Goal: Check status: Check status

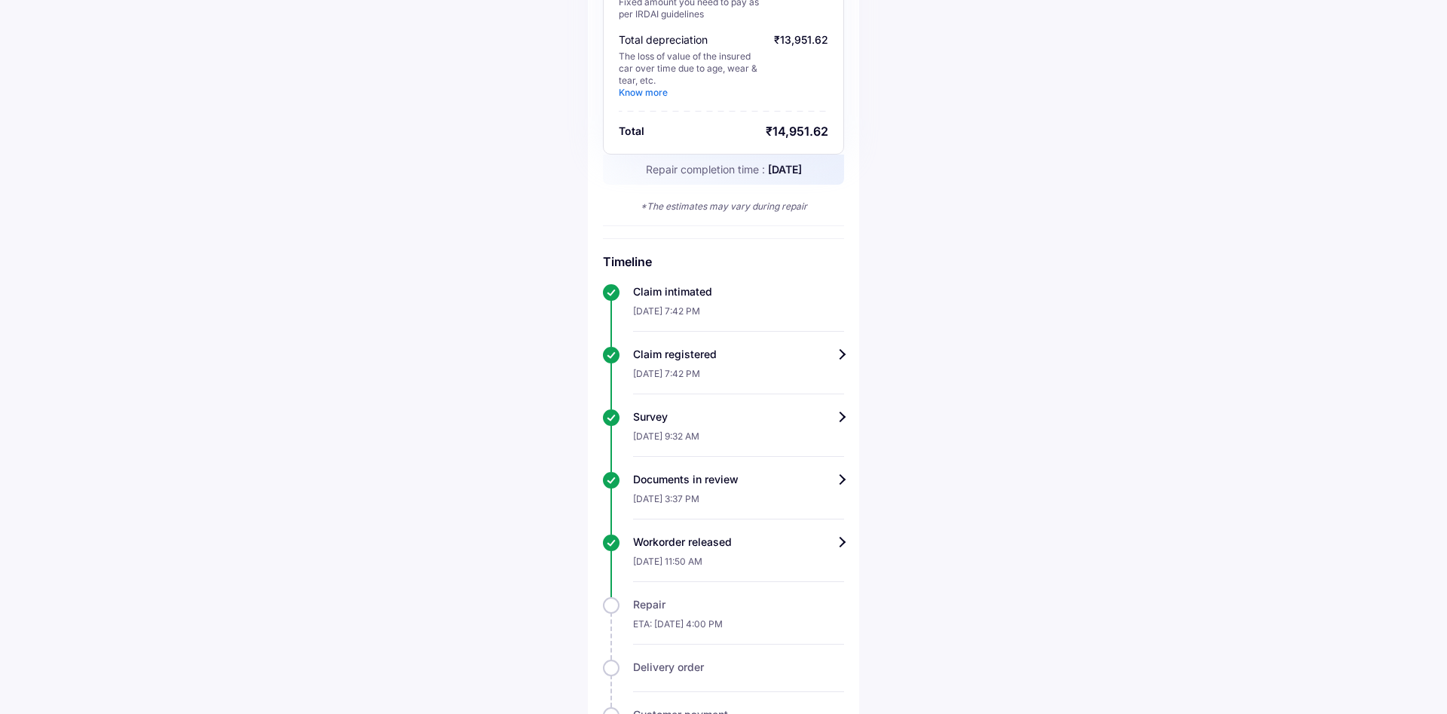
scroll to position [154, 0]
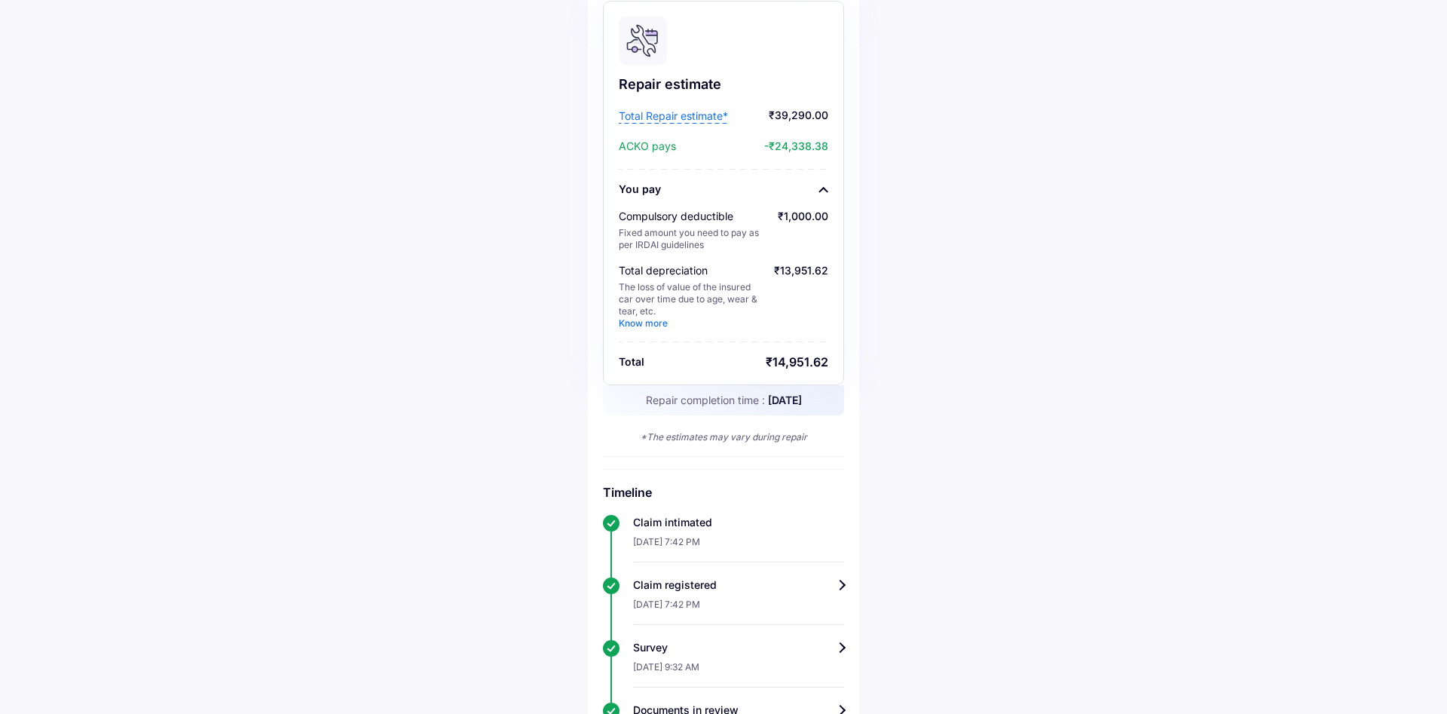
click at [643, 326] on link "Know more" at bounding box center [643, 322] width 49 height 11
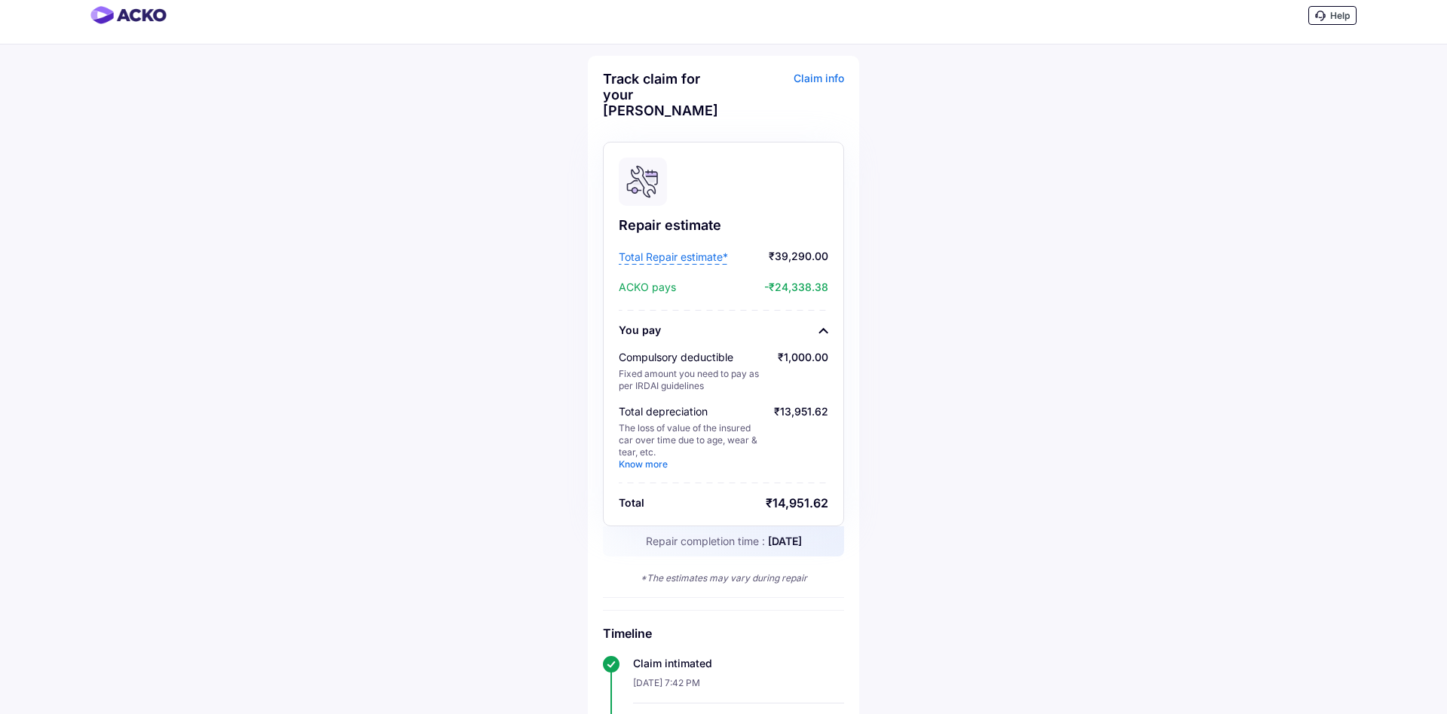
scroll to position [0, 0]
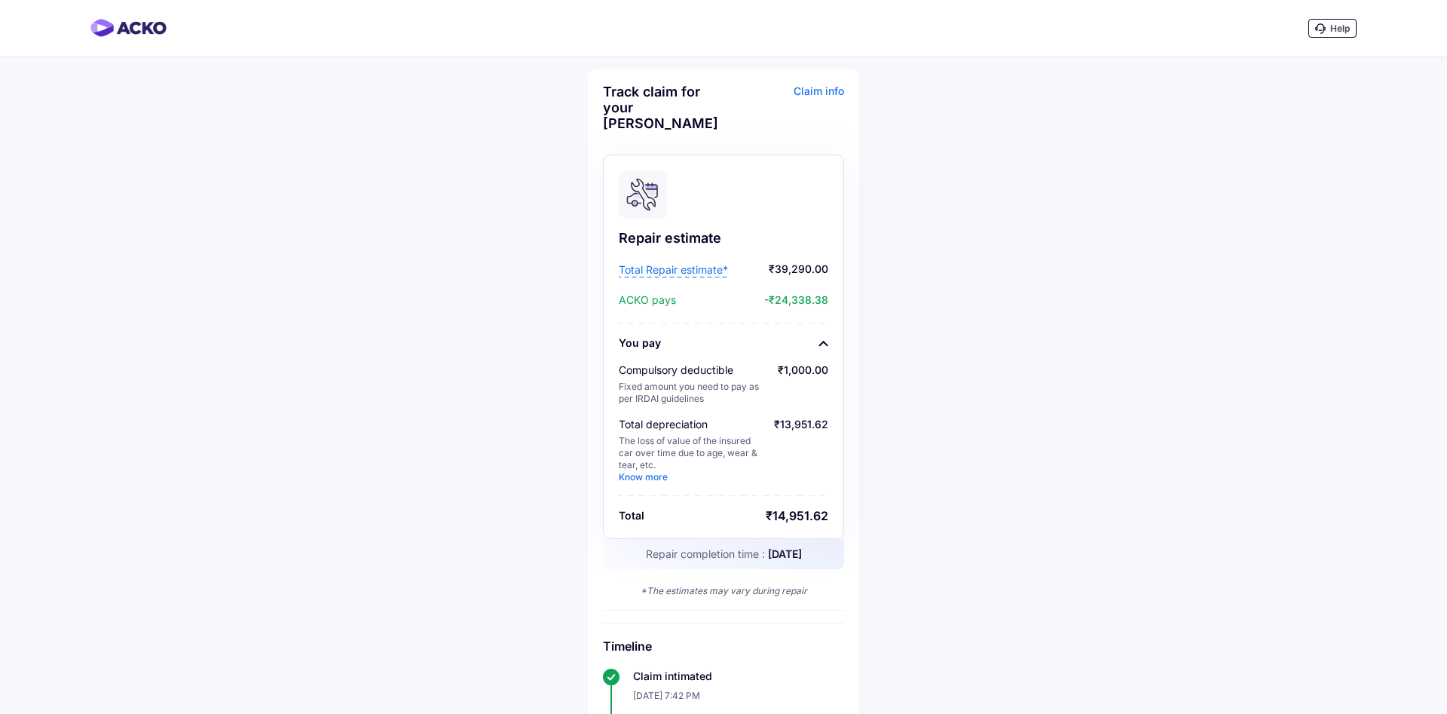
click at [820, 86] on div "Claim info" at bounding box center [785, 113] width 117 height 59
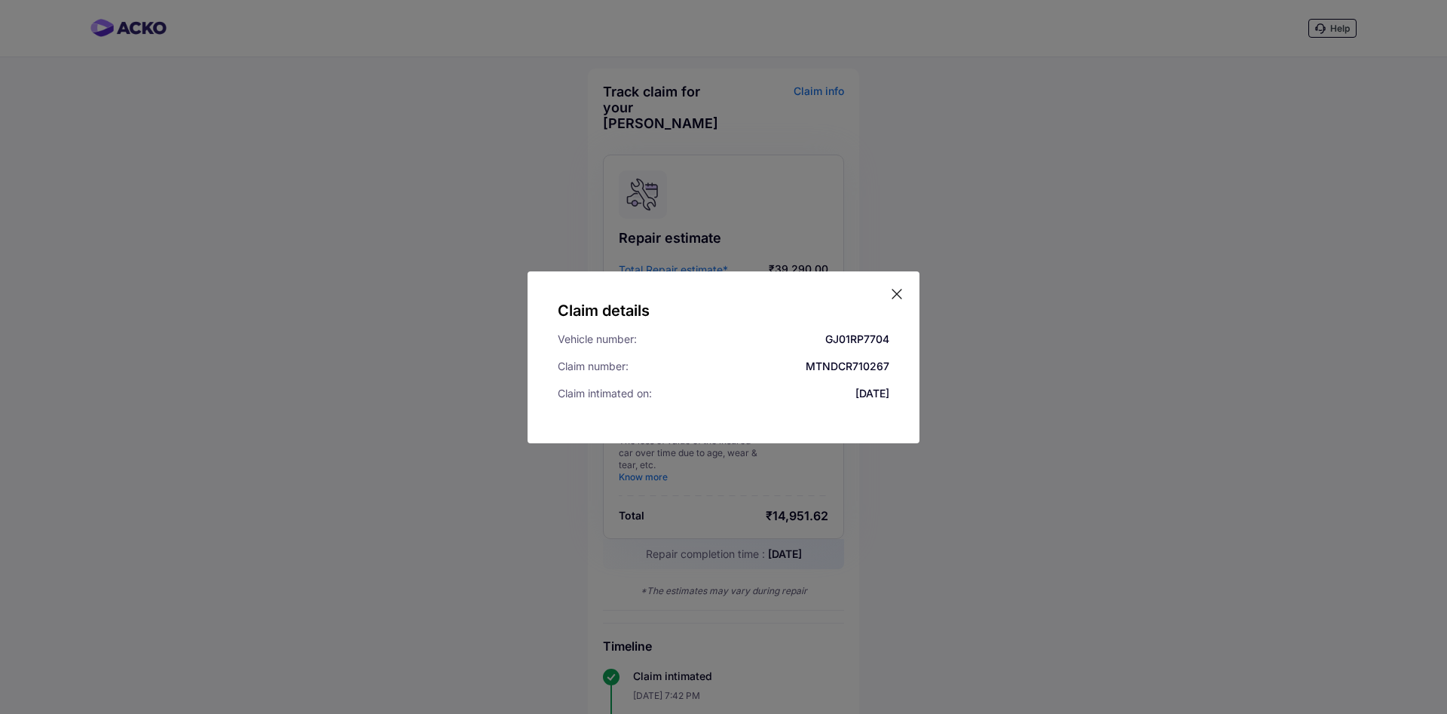
click at [902, 291] on icon at bounding box center [897, 293] width 15 height 15
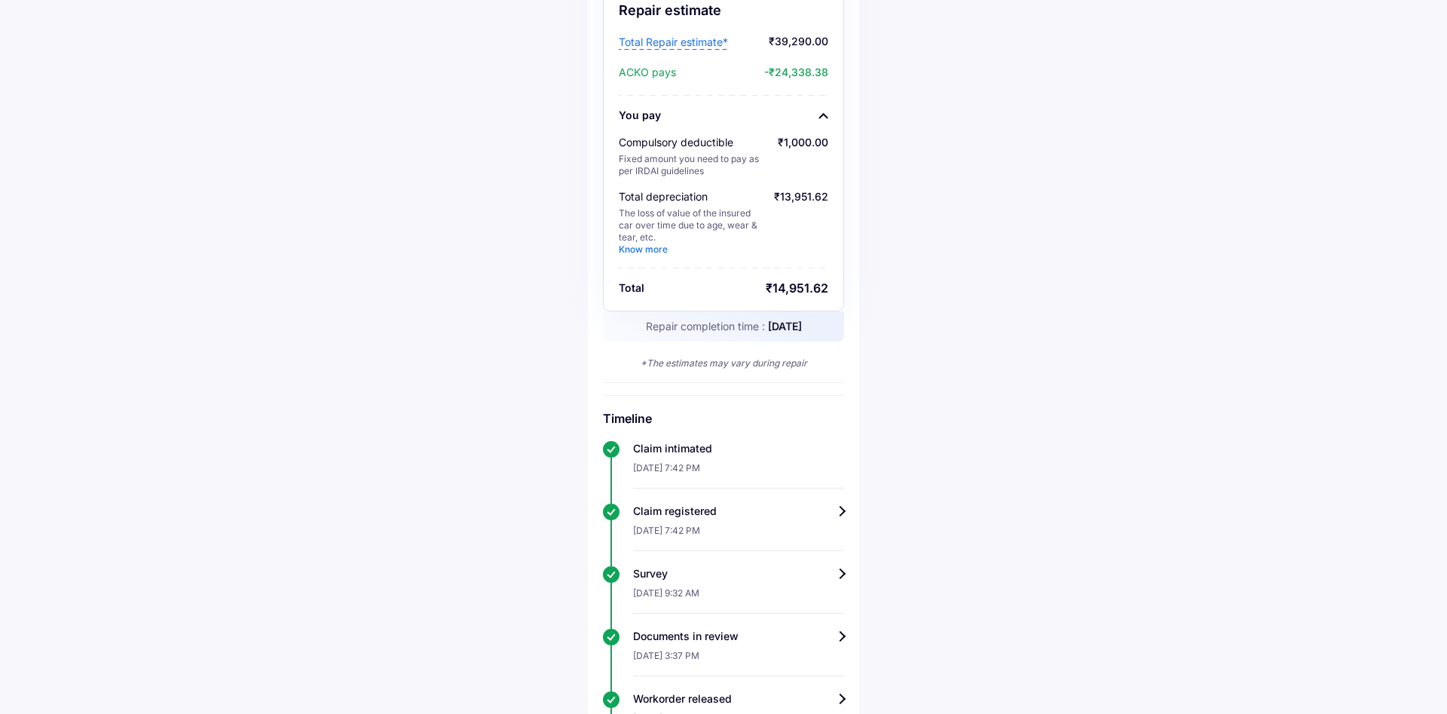
scroll to position [458, 0]
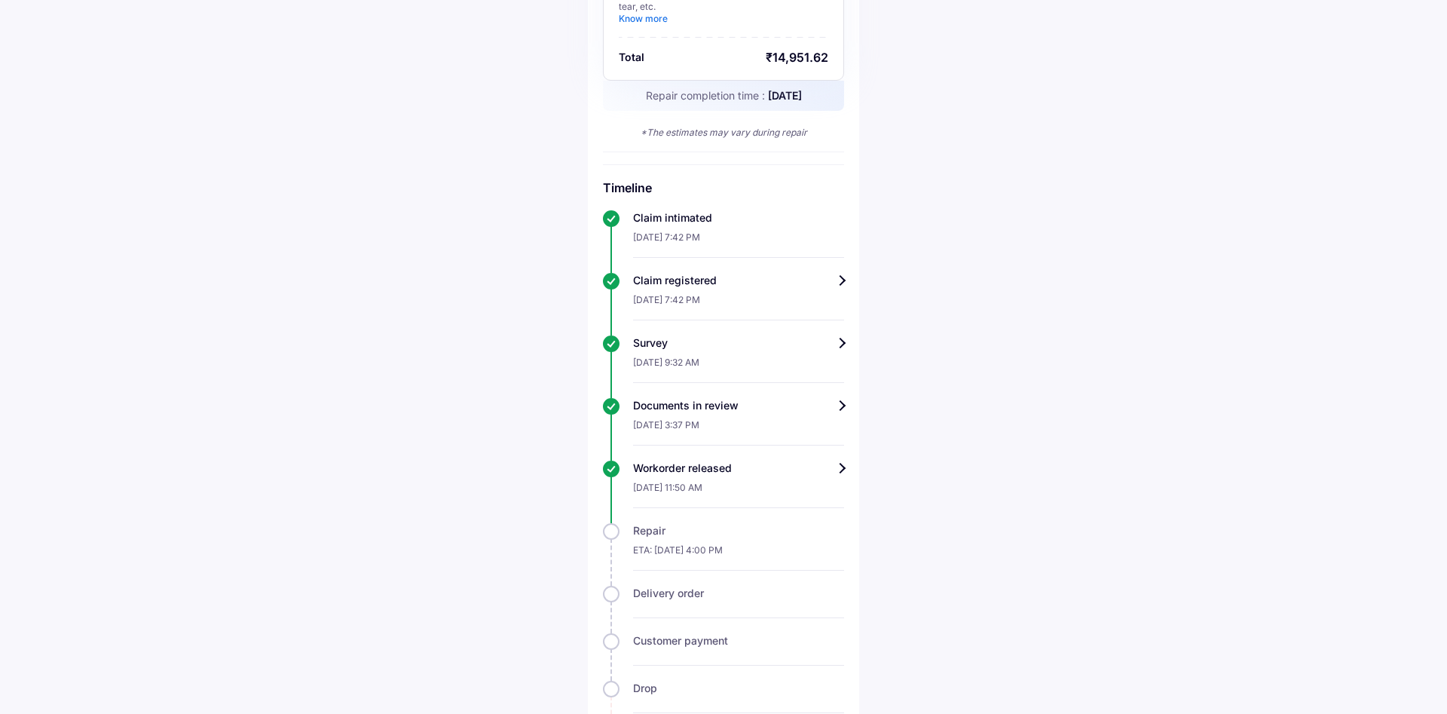
click at [773, 472] on div "Workorder released" at bounding box center [738, 468] width 211 height 15
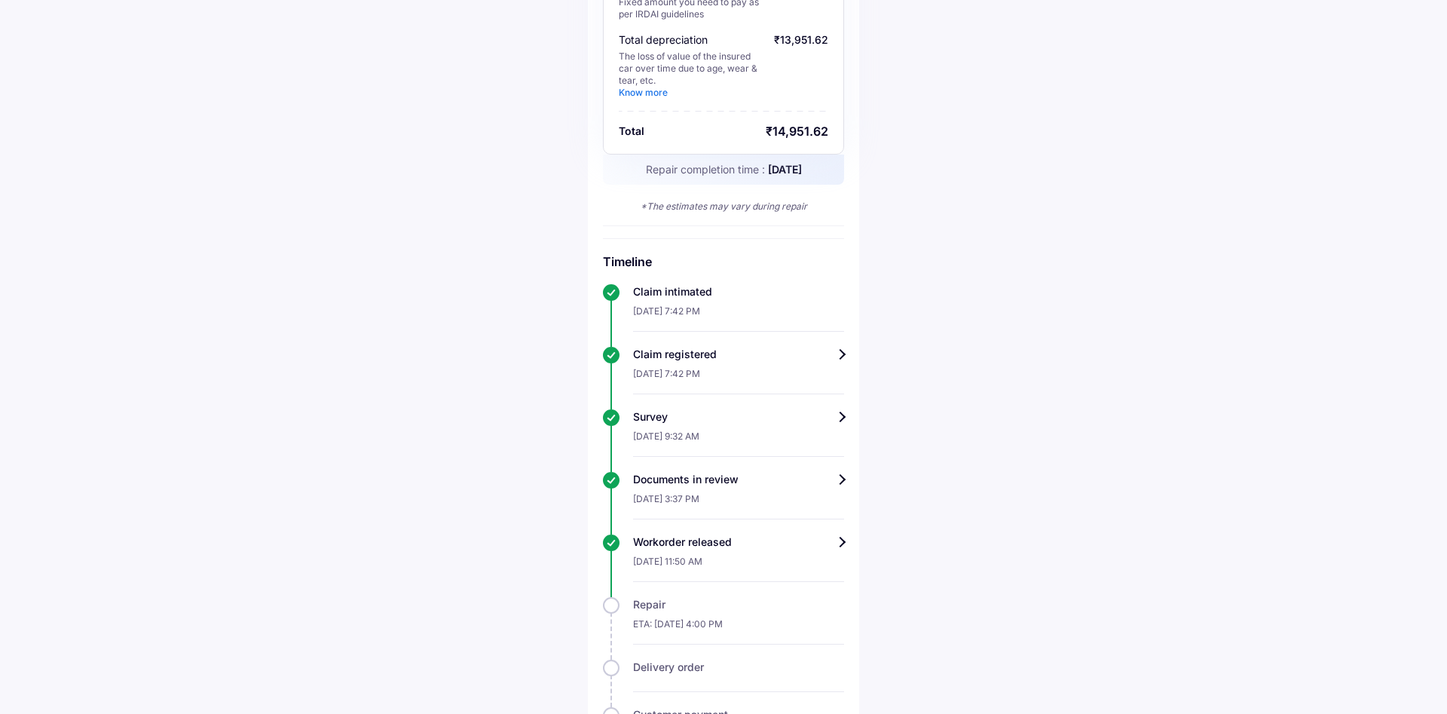
scroll to position [535, 0]
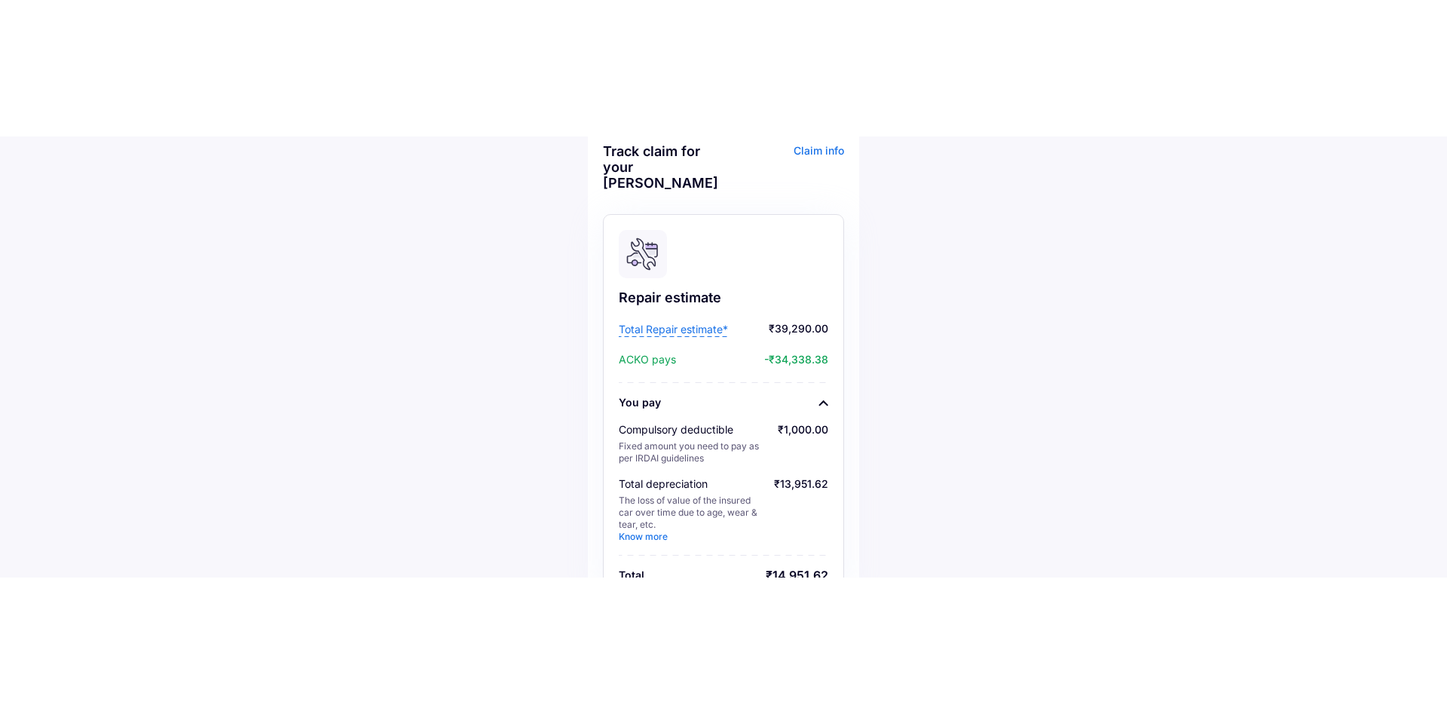
scroll to position [231, 0]
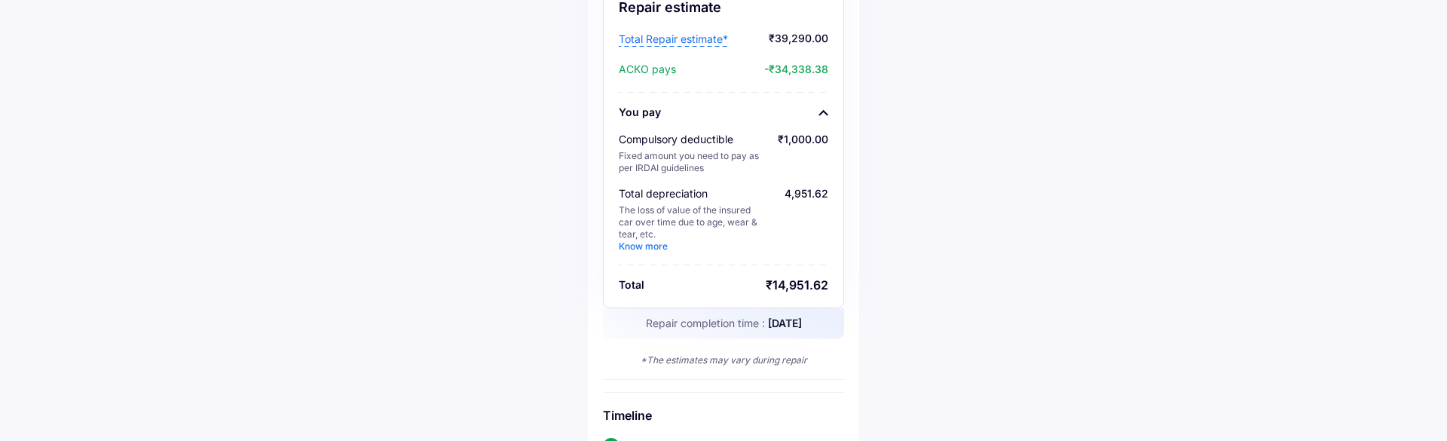
click at [794, 287] on div "₹14,951.62" at bounding box center [797, 284] width 63 height 15
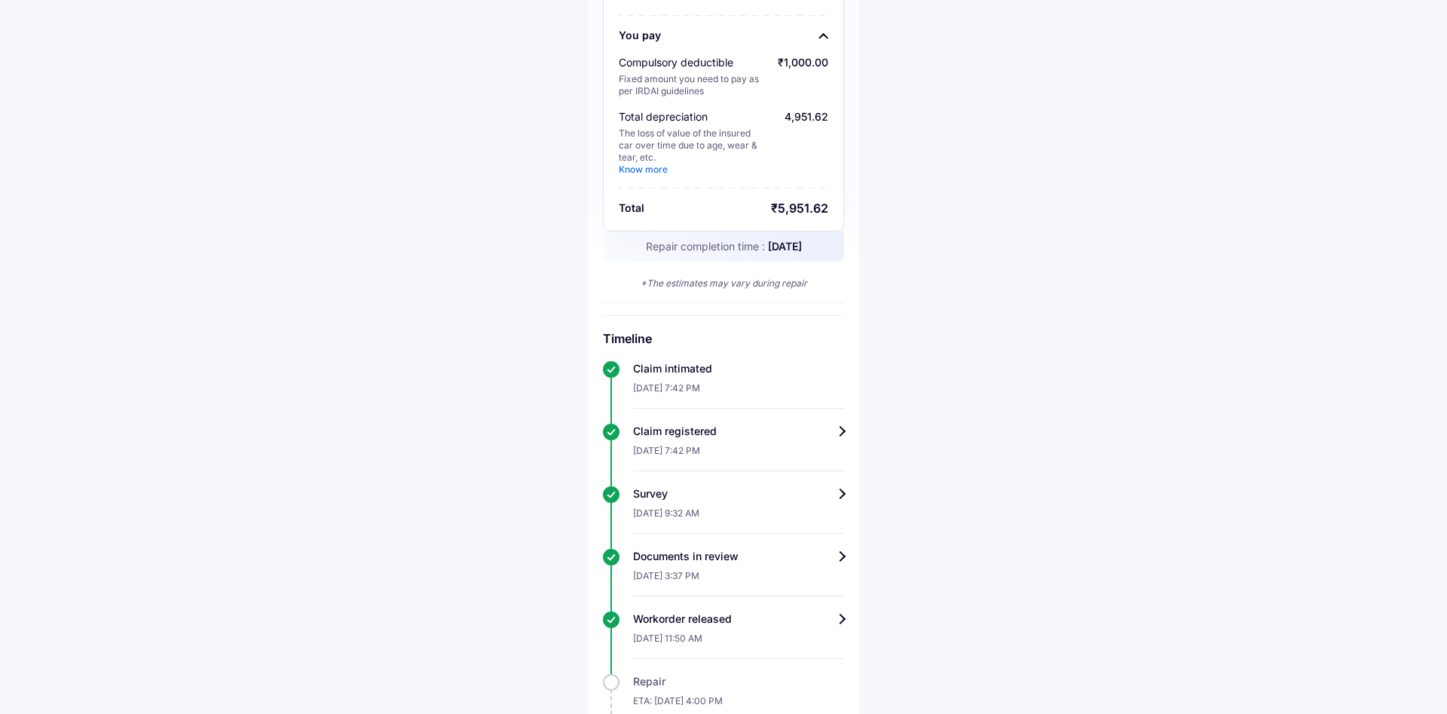
scroll to position [535, 0]
